Goal: Task Accomplishment & Management: Manage account settings

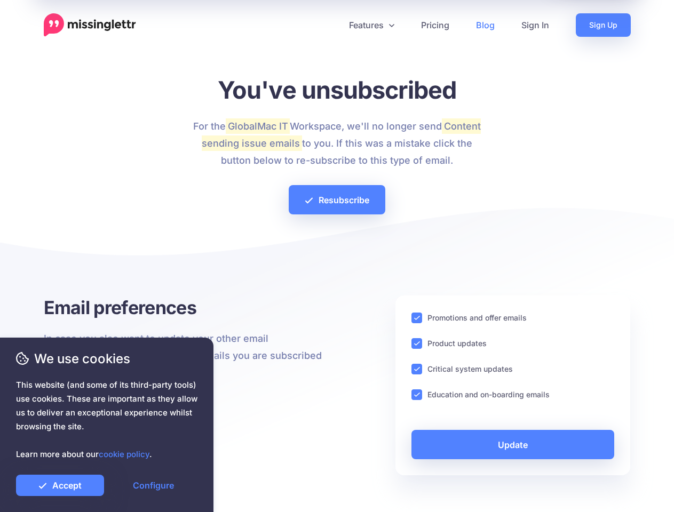
click at [337, 256] on div at bounding box center [337, 258] width 587 height 75
click at [332, 25] on icon at bounding box center [332, 24] width 5 height 5
click at [371, 25] on link "Features" at bounding box center [372, 24] width 72 height 23
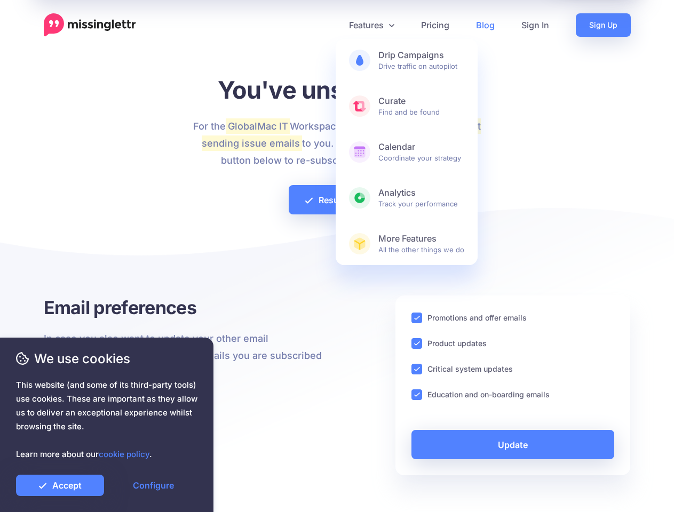
click at [417, 318] on ins at bounding box center [416, 318] width 11 height 11
click at [417, 344] on ins at bounding box center [416, 343] width 11 height 11
click at [417, 369] on ins at bounding box center [416, 369] width 11 height 11
click at [417, 395] on ins at bounding box center [416, 394] width 11 height 11
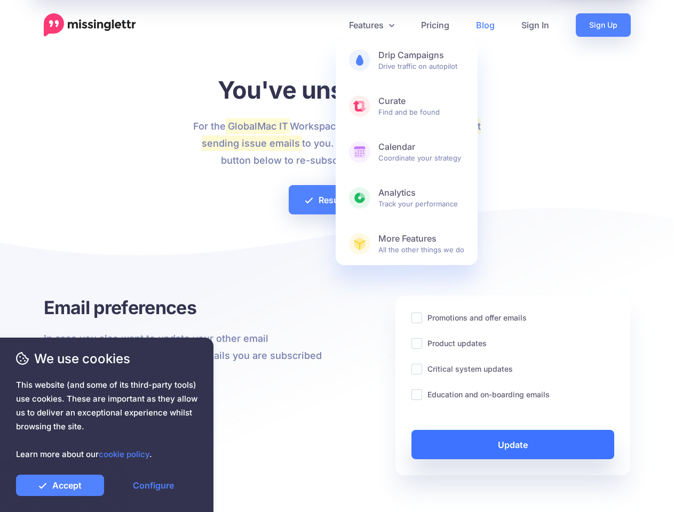
click at [513, 444] on link "Update" at bounding box center [512, 444] width 203 height 29
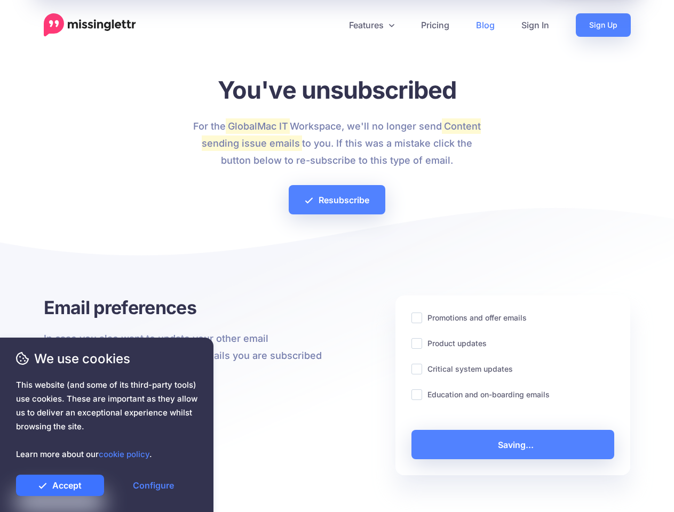
click at [60, 485] on link "Accept" at bounding box center [60, 485] width 88 height 21
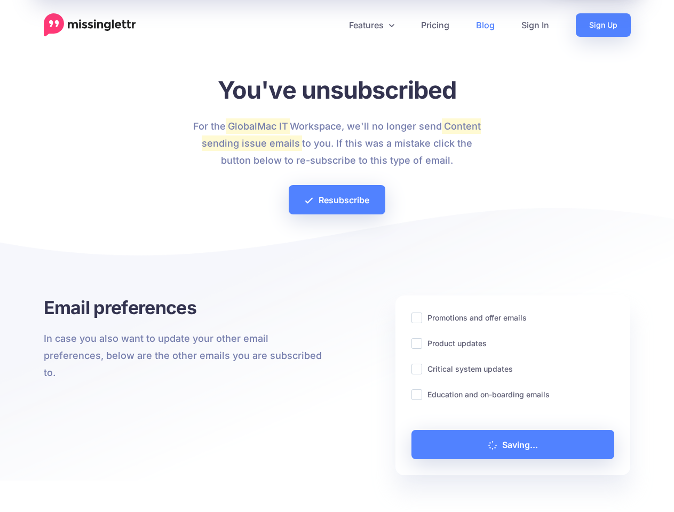
click at [153, 485] on link "Configure" at bounding box center [153, 485] width 88 height 21
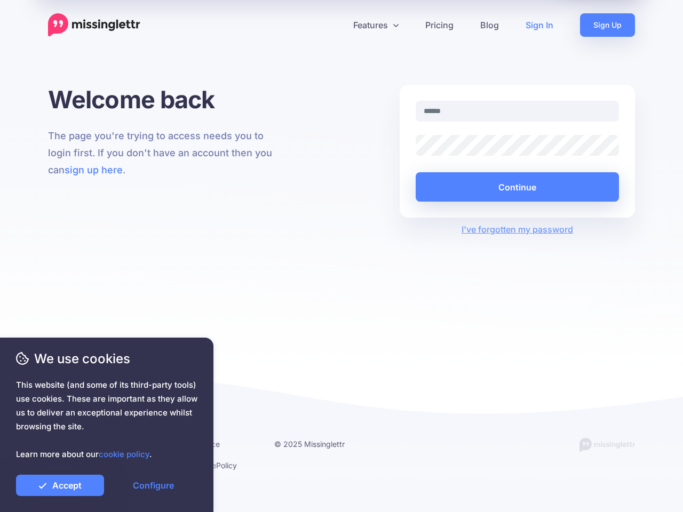
click at [341, 256] on div "Welcome back The page you're trying to access needs you to login first. If you …" at bounding box center [341, 227] width 683 height 284
click at [337, 25] on icon at bounding box center [336, 24] width 5 height 5
click at [376, 25] on link "Features" at bounding box center [376, 24] width 72 height 23
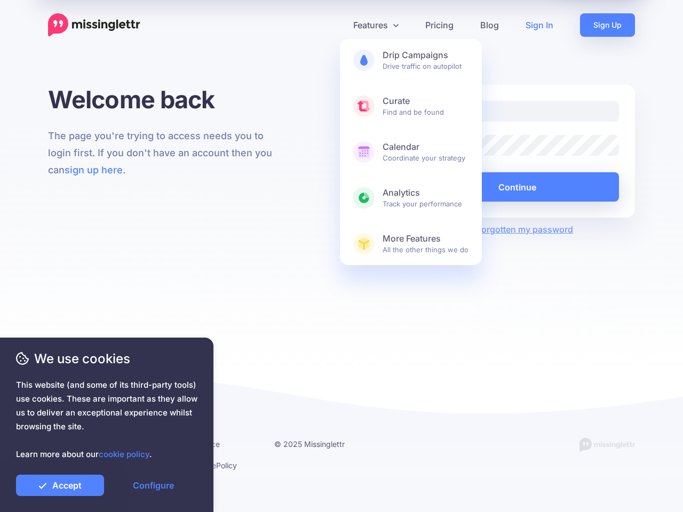
click at [517, 187] on button "Continue" at bounding box center [517, 186] width 203 height 29
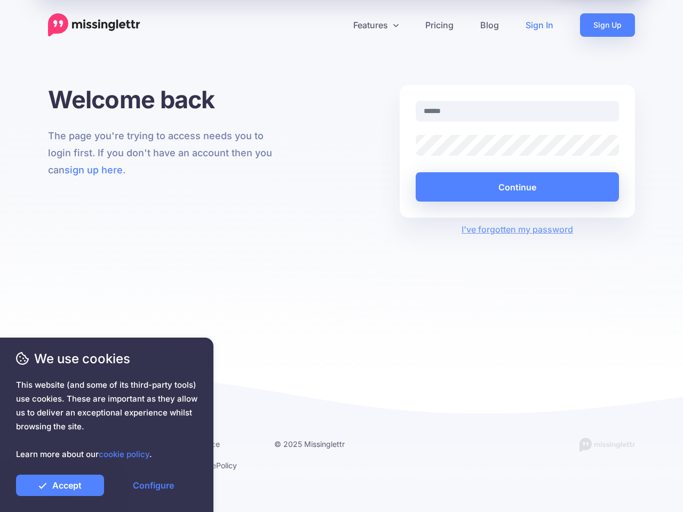
click at [60, 485] on link "Accept" at bounding box center [60, 485] width 88 height 21
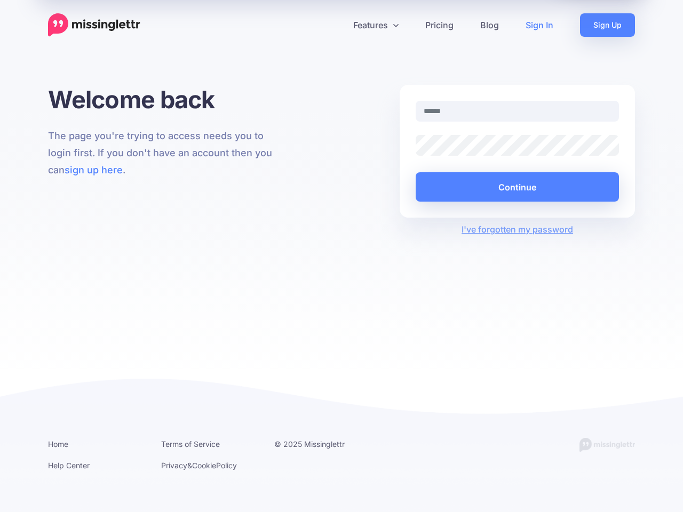
click at [153, 485] on link "Configure" at bounding box center [153, 485] width 88 height 21
